Goal: Transaction & Acquisition: Purchase product/service

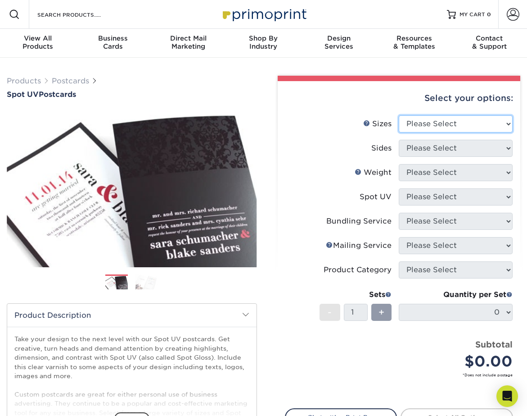
select select "4.00x6.00"
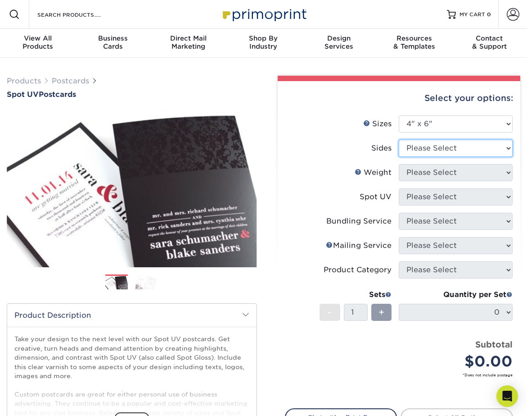
select select "13abbda7-1d64-4f25-8bb2-c179b224825d"
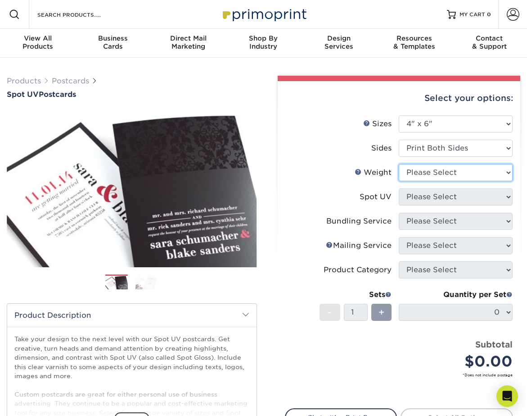
select select "16PT"
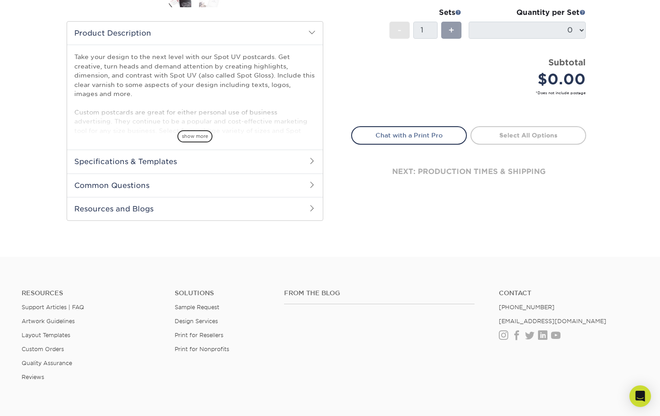
scroll to position [267, 0]
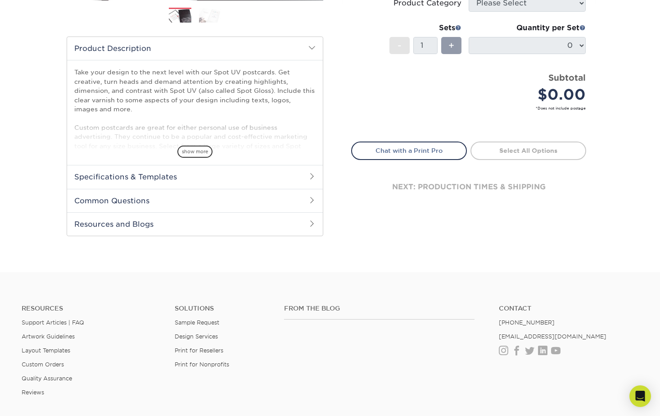
click at [277, 177] on h2 "Specifications & Templates" at bounding box center [195, 176] width 256 height 23
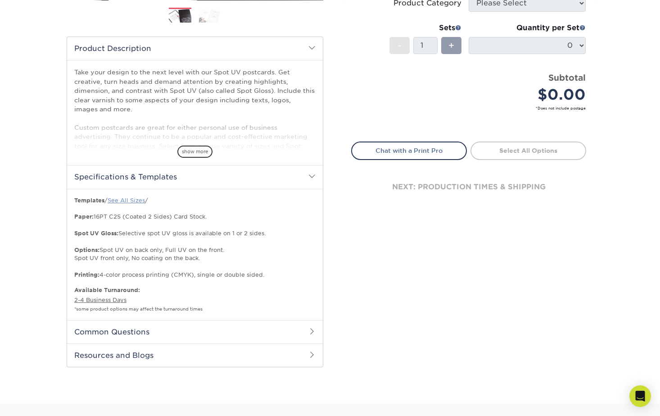
click at [134, 198] on link "See All Sizes" at bounding box center [126, 200] width 37 height 7
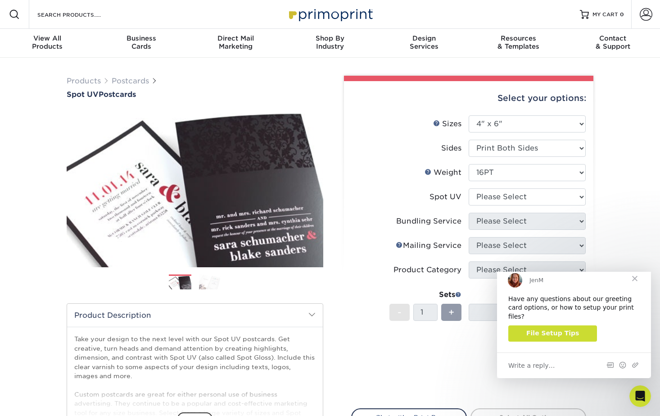
scroll to position [0, 0]
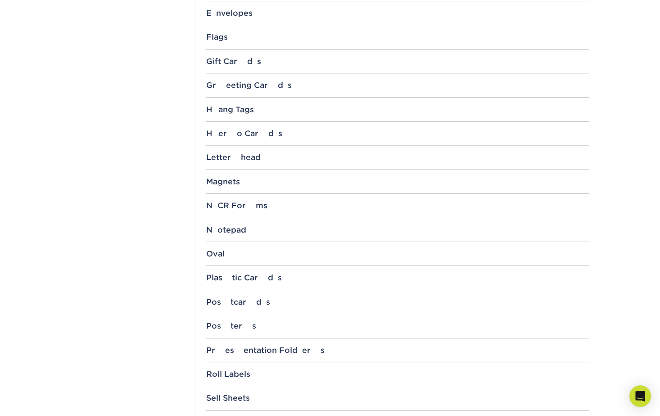
scroll to position [728, 0]
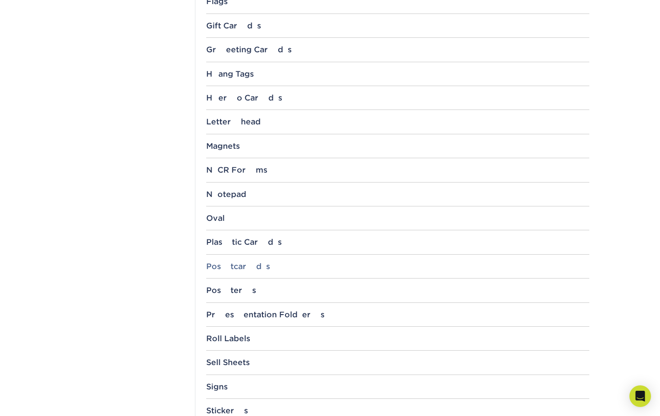
click at [226, 263] on div "Postcards" at bounding box center [397, 266] width 383 height 9
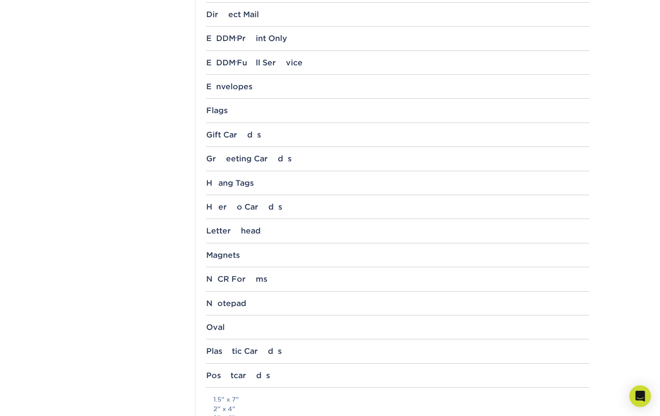
scroll to position [611, 0]
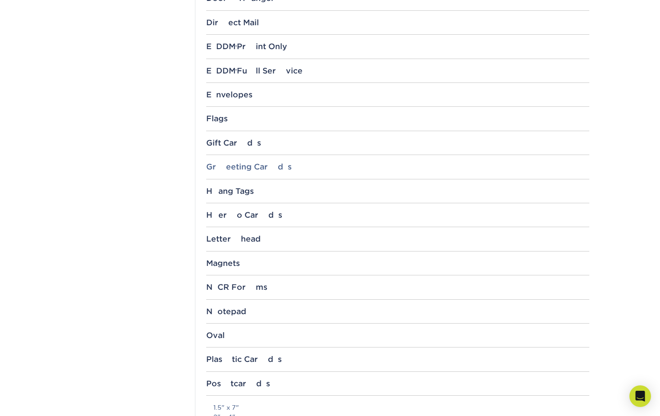
click at [262, 164] on div "Greeting Cards" at bounding box center [397, 166] width 383 height 9
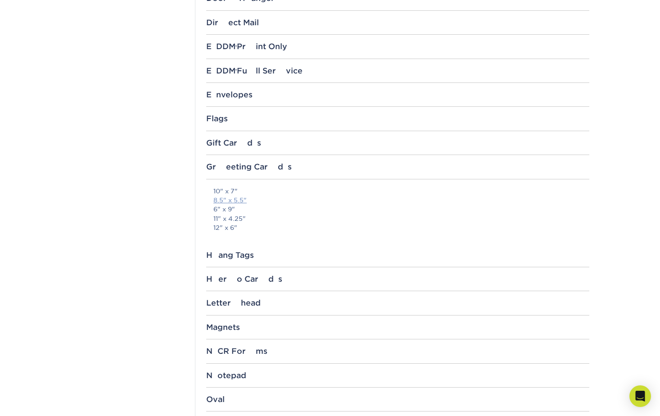
click at [235, 199] on link "8.5" x 5.5"" at bounding box center [229, 199] width 33 height 7
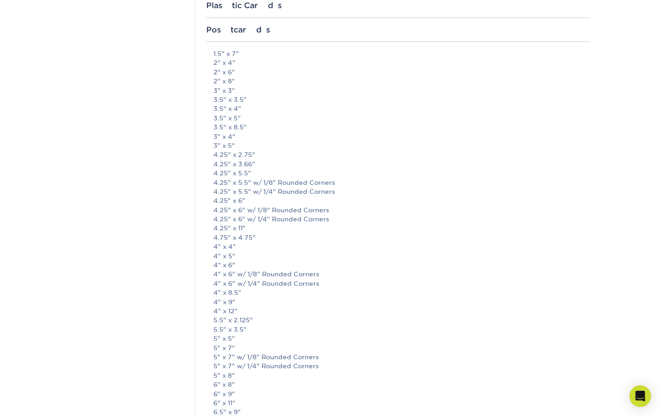
scroll to position [1037, 0]
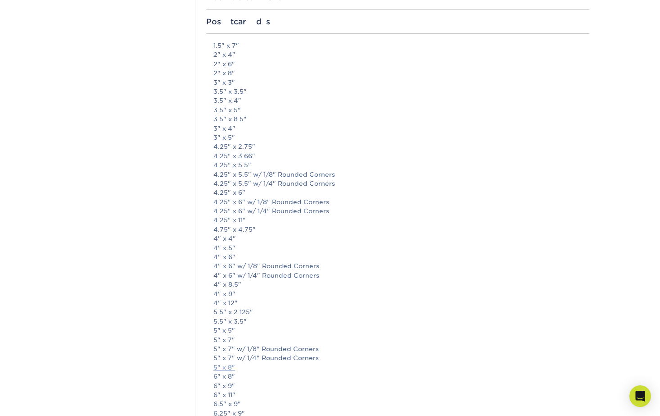
click at [229, 363] on link "5" x 8"" at bounding box center [224, 366] width 22 height 7
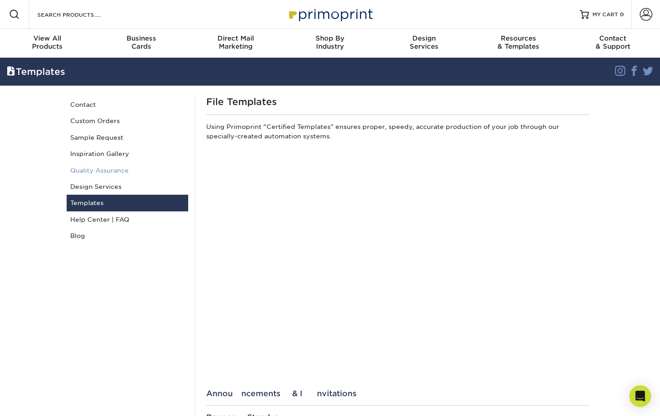
scroll to position [0, 0]
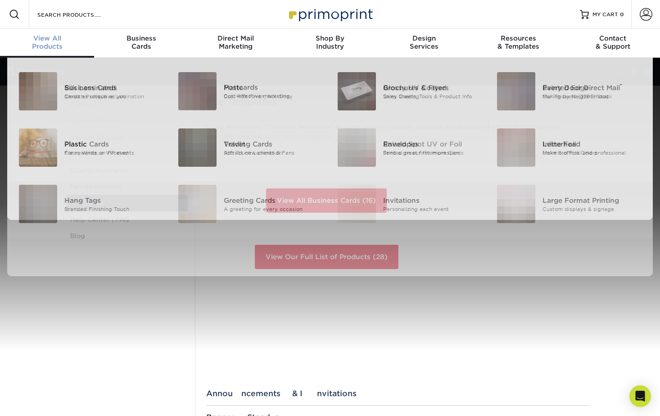
click at [52, 49] on div "View All Products" at bounding box center [47, 42] width 94 height 16
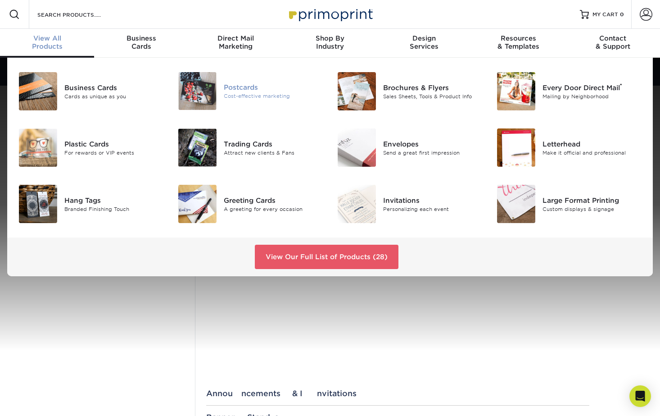
click at [265, 96] on div "Cost-effective marketing" at bounding box center [274, 96] width 100 height 8
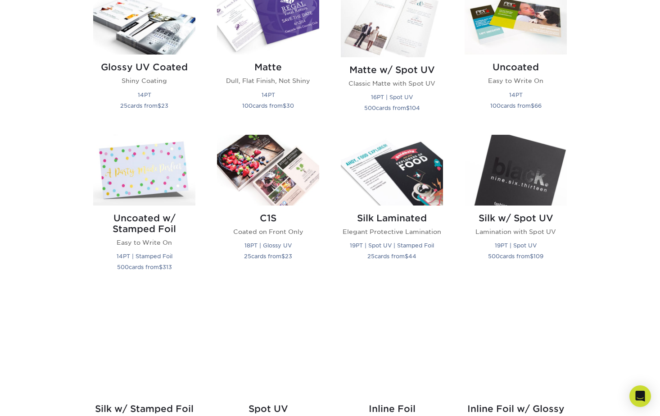
scroll to position [503, 0]
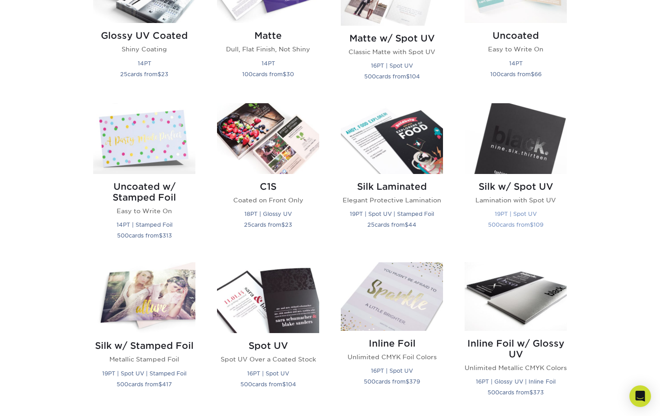
click at [539, 187] on h2 "Silk w/ Spot UV" at bounding box center [516, 186] width 102 height 11
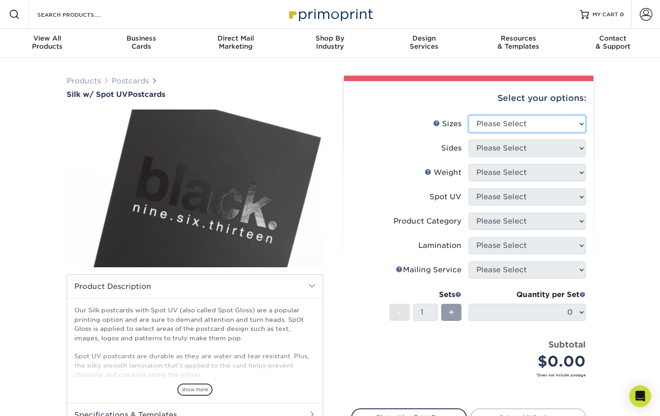
select select "5.50x8.50"
select select "13abbda7-1d64-4f25-8bb2-c179b224825d"
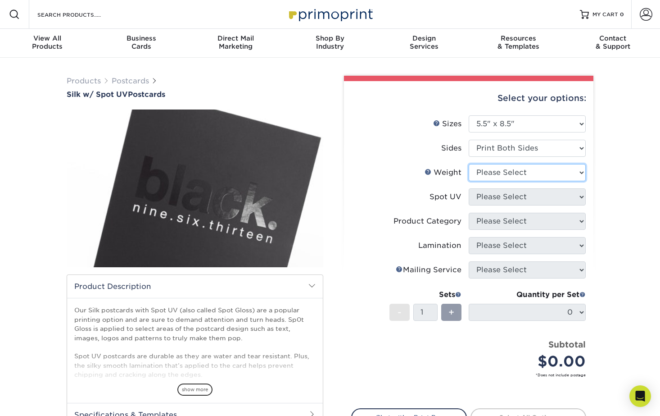
select select "16PT"
select select "1"
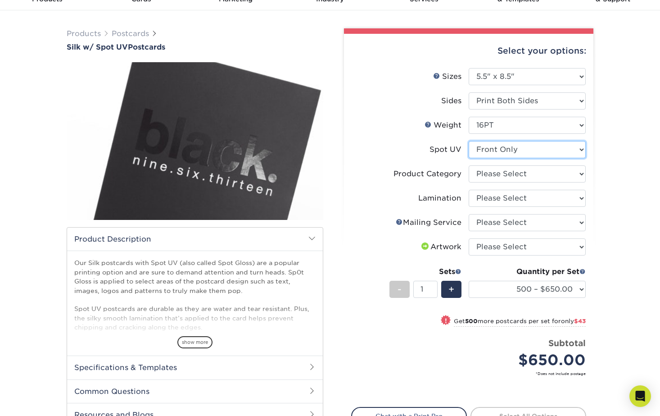
scroll to position [1, 0]
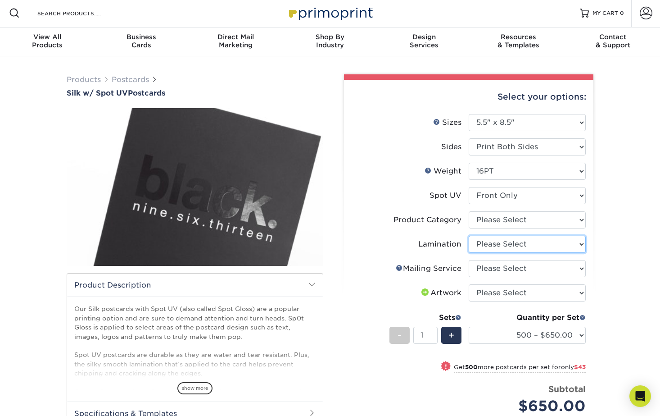
select select "ccacb42f-45f7-42d3-bbd3-7c8421cf37f0"
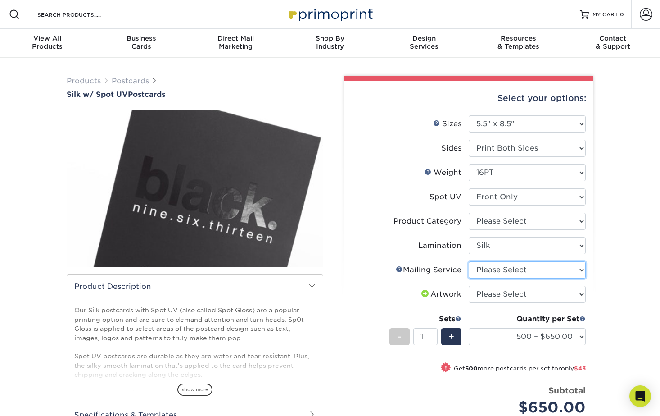
scroll to position [0, 0]
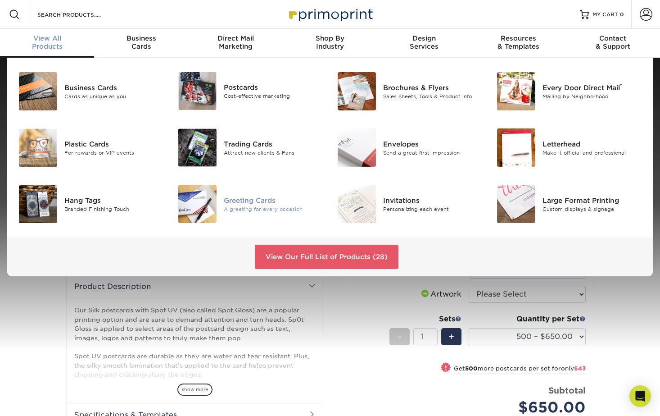
click at [249, 200] on div "Greeting Cards" at bounding box center [274, 200] width 100 height 10
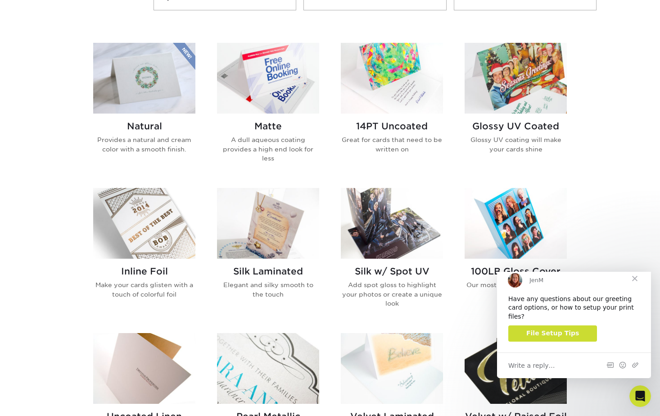
scroll to position [373, 0]
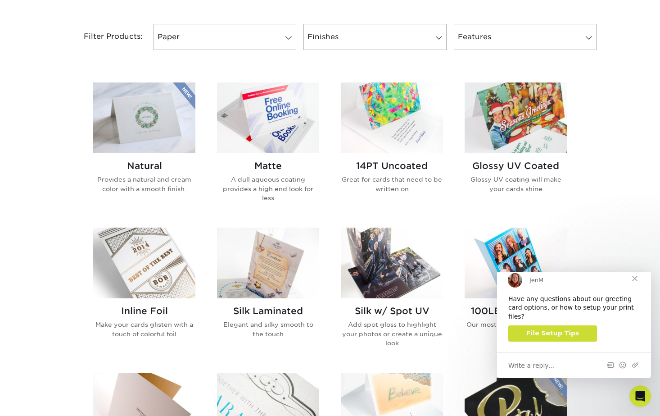
click at [634, 288] on span "Close" at bounding box center [635, 278] width 32 height 32
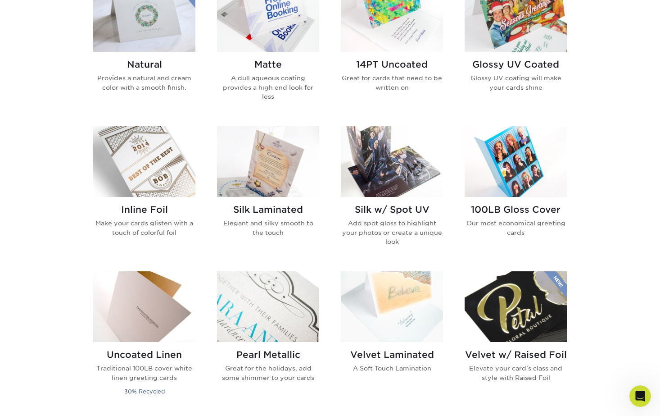
scroll to position [478, 0]
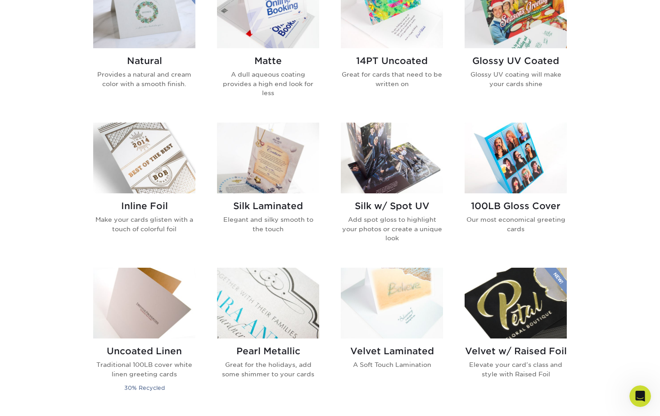
click at [419, 183] on img at bounding box center [392, 158] width 102 height 71
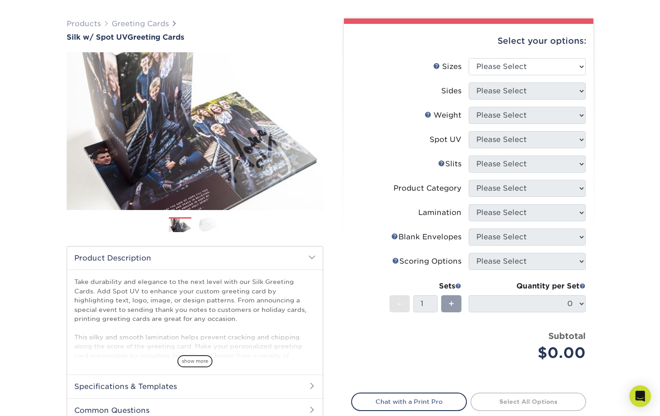
scroll to position [268, 0]
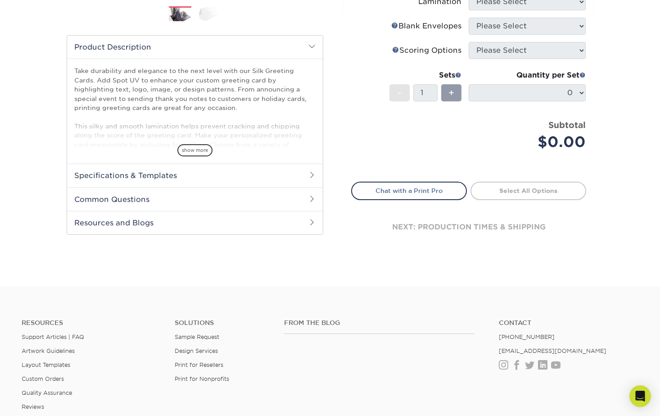
click at [304, 178] on h2 "Specifications & Templates" at bounding box center [195, 175] width 256 height 23
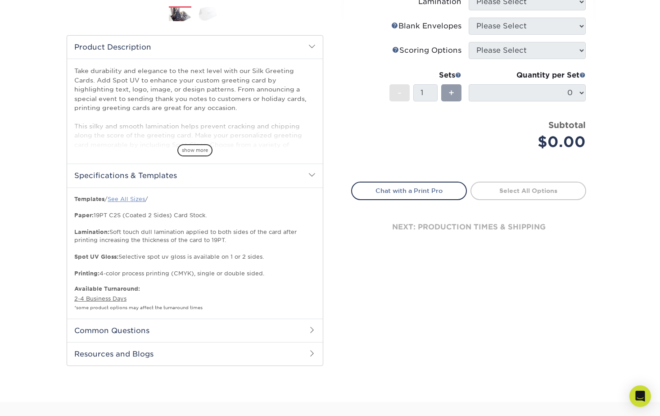
click at [130, 198] on link "See All Sizes" at bounding box center [126, 198] width 37 height 7
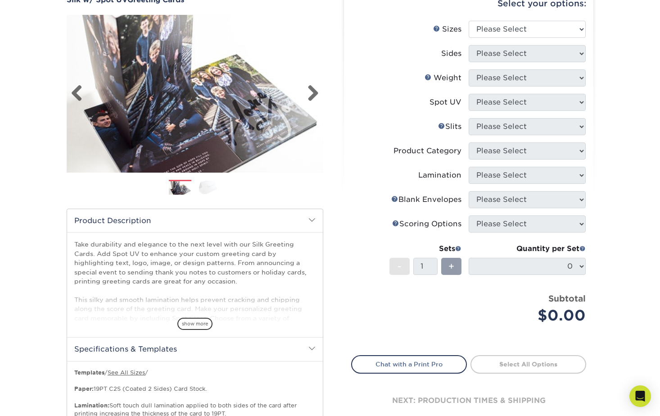
scroll to position [124, 0]
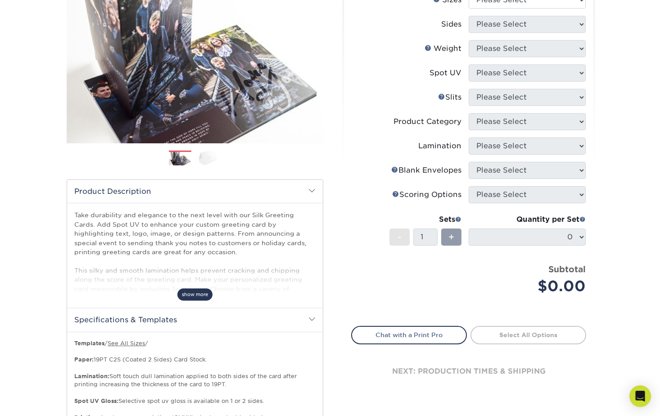
click at [206, 292] on span "show more" at bounding box center [194, 294] width 35 height 12
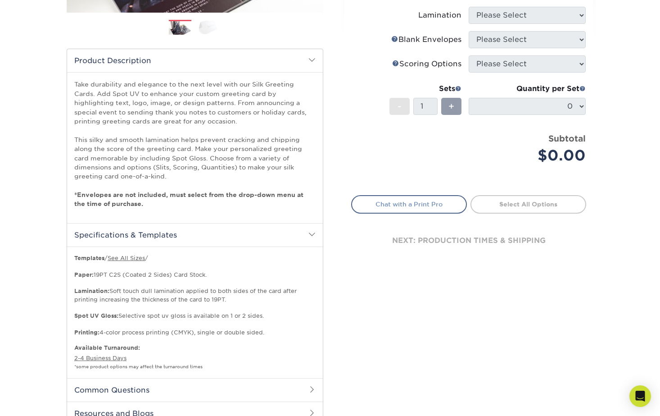
scroll to position [228, 0]
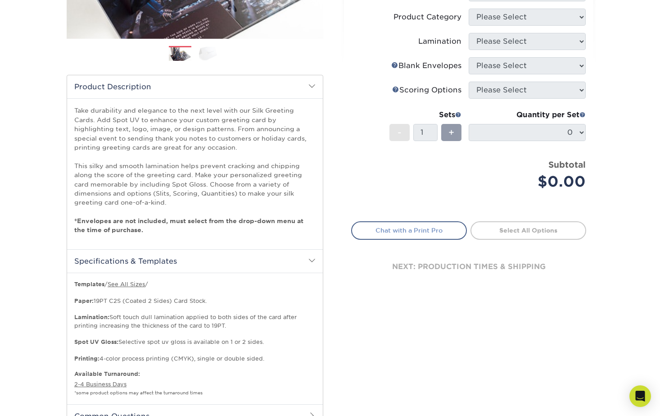
click at [410, 228] on link "Chat with a Print Pro" at bounding box center [409, 230] width 116 height 18
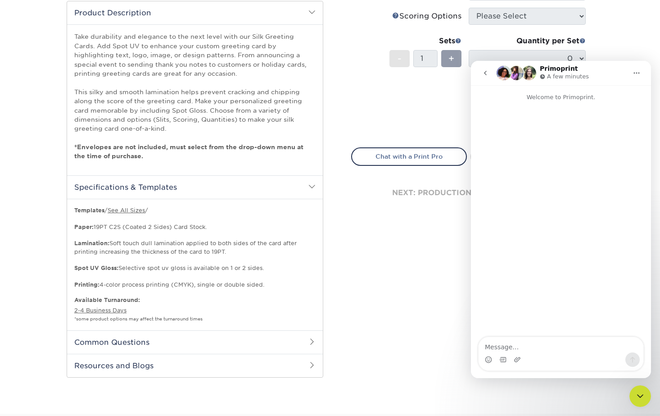
scroll to position [341, 0]
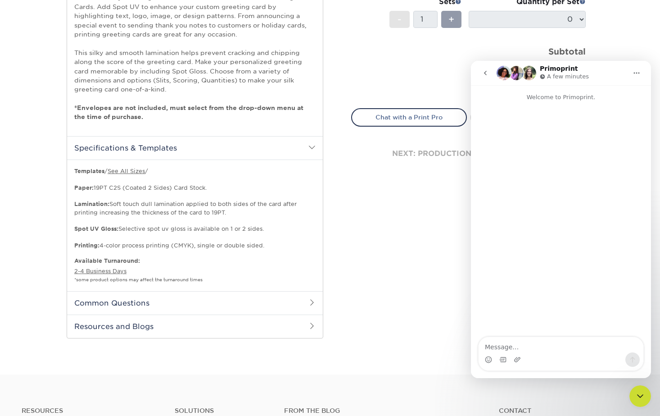
click at [302, 293] on h2 "Common Questions" at bounding box center [195, 302] width 256 height 23
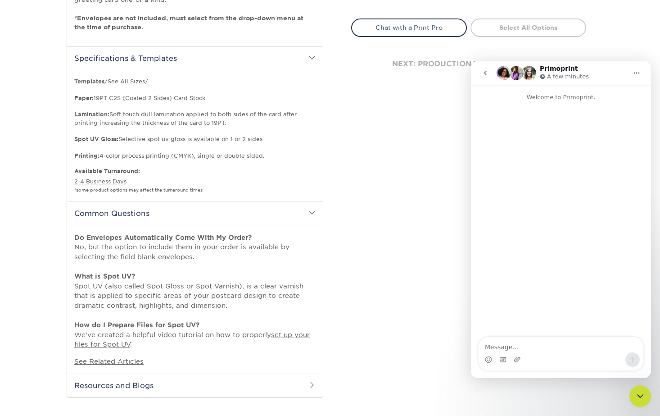
scroll to position [457, 0]
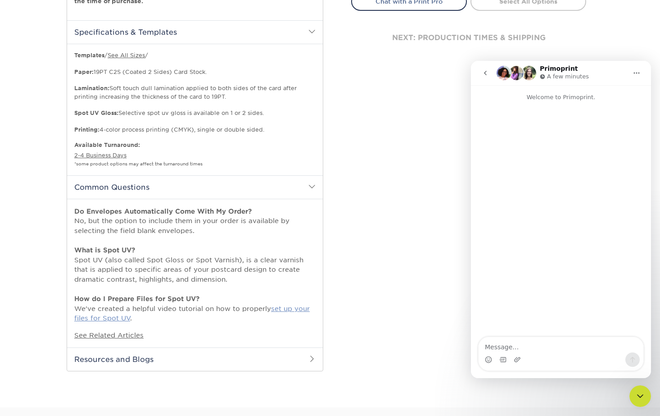
click at [298, 304] on link "set up your files for Spot UV" at bounding box center [192, 313] width 236 height 18
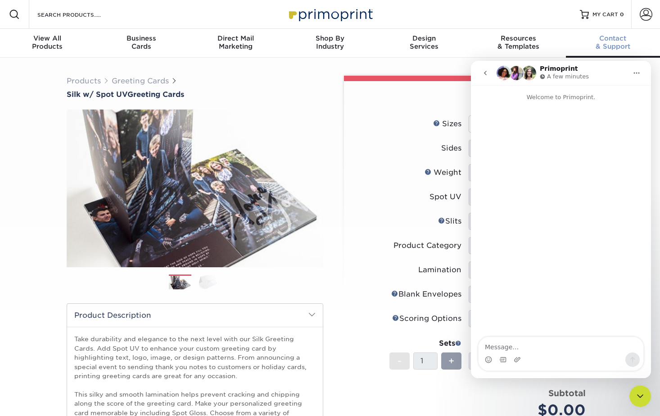
scroll to position [0, 0]
click at [487, 74] on icon "go back" at bounding box center [485, 72] width 7 height 7
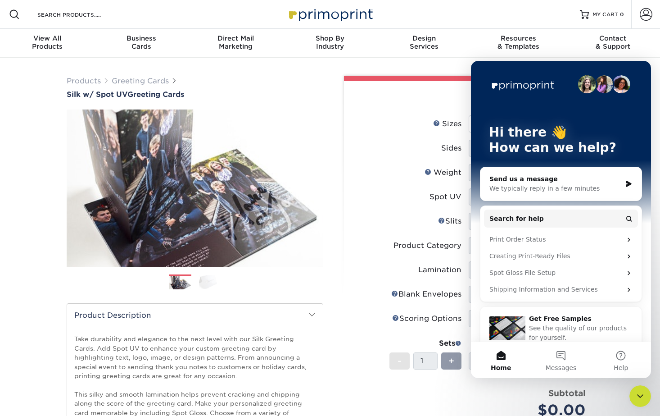
click at [637, 399] on icon "Close Intercom Messenger" at bounding box center [640, 396] width 11 height 11
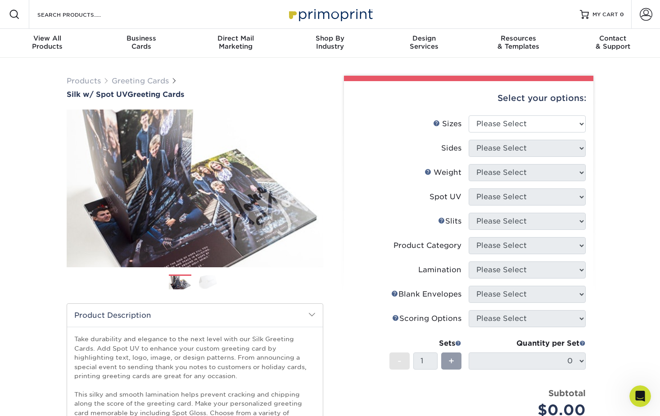
click at [413, 126] on label "Sizes Help Sizes" at bounding box center [410, 123] width 117 height 17
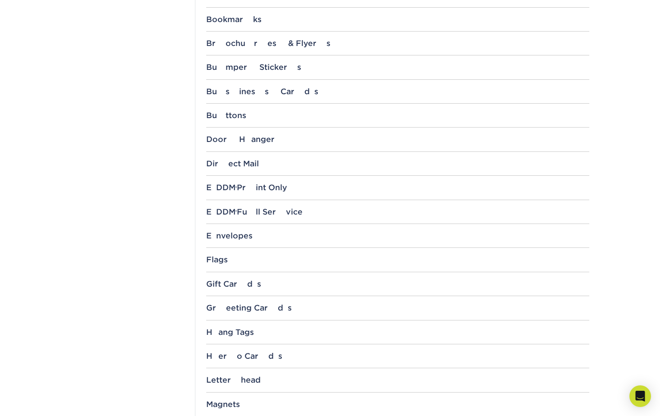
scroll to position [478, 0]
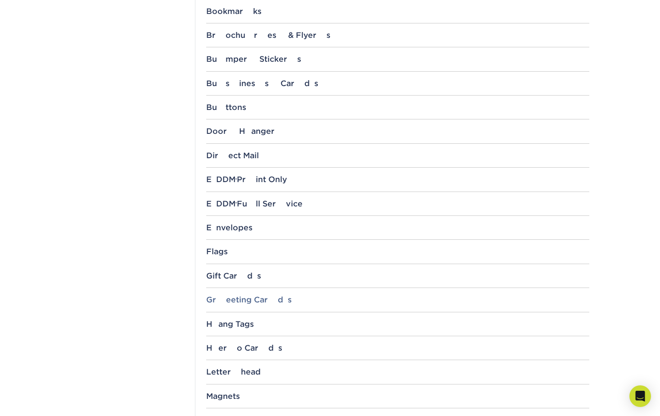
click at [303, 300] on div "Greeting Cards" at bounding box center [397, 299] width 383 height 9
click at [238, 329] on link "8.5" x 5.5"" at bounding box center [229, 332] width 33 height 7
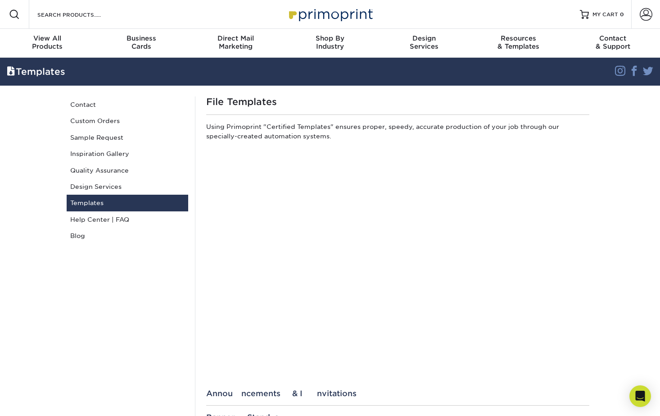
scroll to position [0, 0]
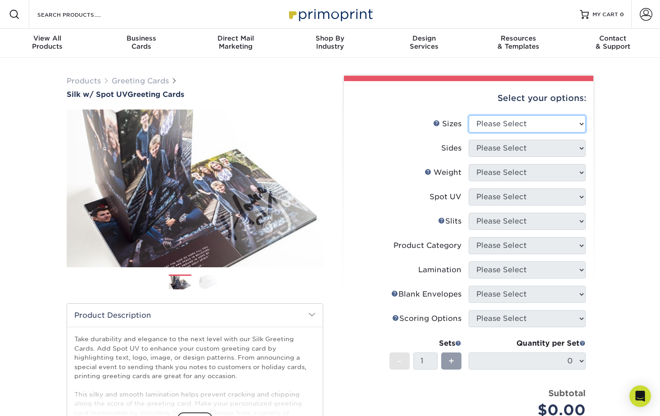
select select "5.50x8.50"
select select "13abbda7-1d64-4f25-8bb2-c179b224825d"
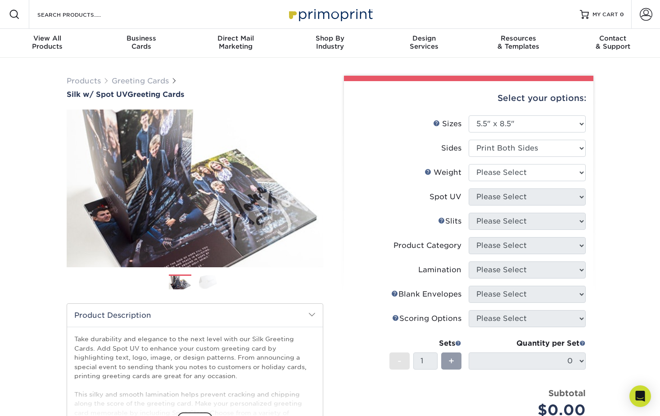
click at [529, 163] on li "Sides Please Select Print Both Sides Print Front Only" at bounding box center [469, 152] width 234 height 24
select select "16PT"
select select "1"
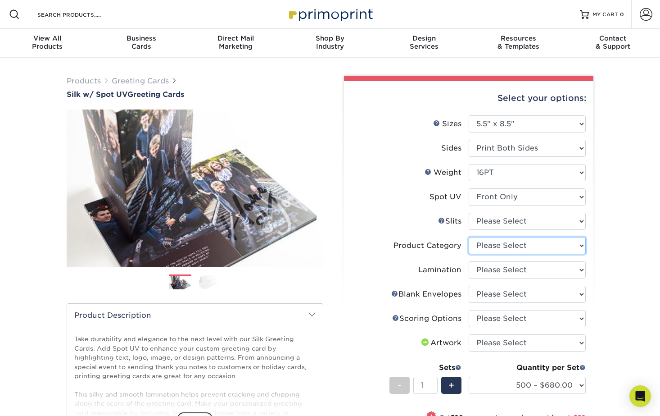
select select "b7f8198f-f281-4438-a52e-cd7a5c5c0cfc"
select select "ccacb42f-45f7-42d3-bbd3-7c8421cf37f0"
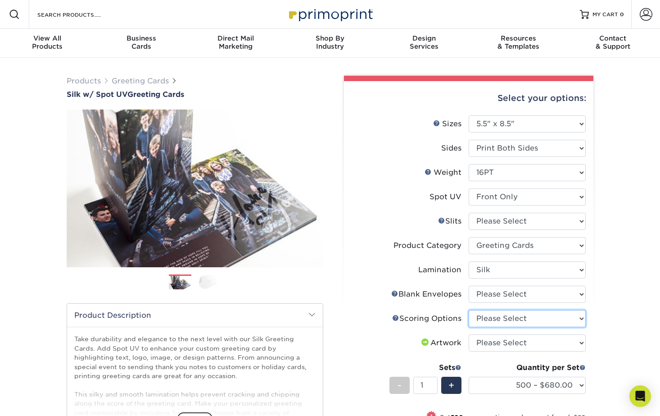
select select "b23166fa-223a-4016-b2d3-d3438452c7d9"
